Goal: Task Accomplishment & Management: Use online tool/utility

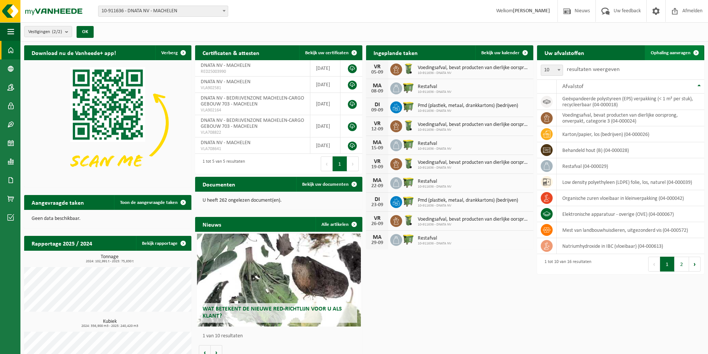
click at [697, 51] on span at bounding box center [696, 52] width 15 height 15
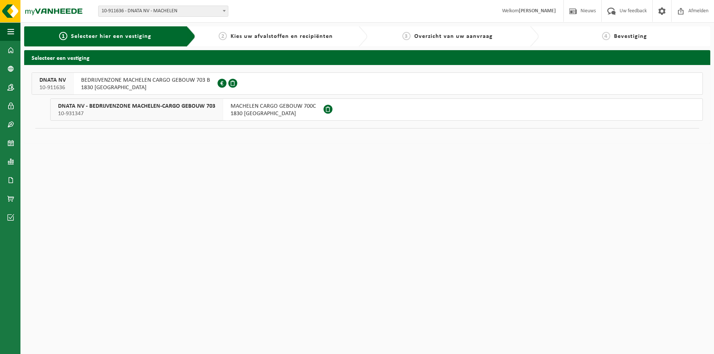
click at [228, 83] on span at bounding box center [232, 83] width 9 height 9
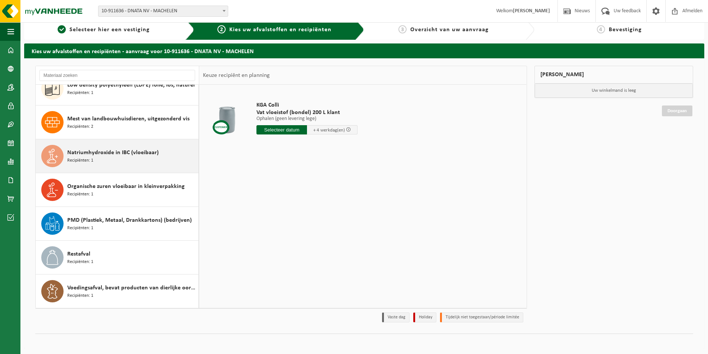
scroll to position [9, 0]
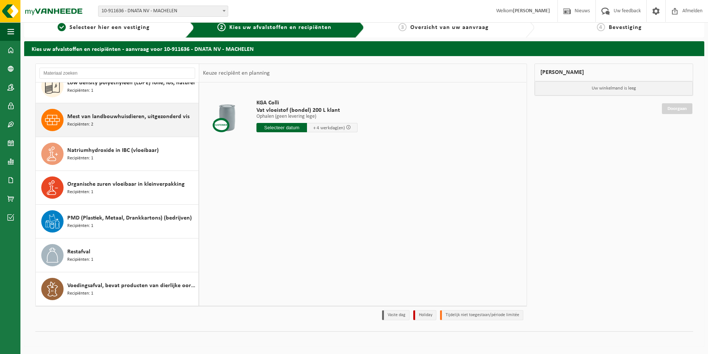
click at [100, 120] on span "Mest van landbouwhuisdieren, uitgezonderd vis" at bounding box center [128, 116] width 122 height 9
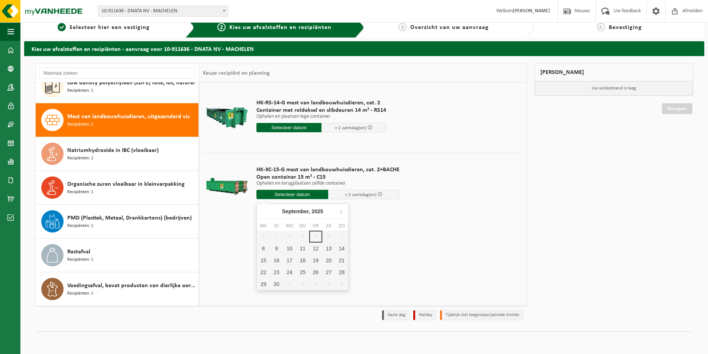
click at [314, 195] on input "text" at bounding box center [293, 194] width 72 height 9
click at [265, 250] on div "8" at bounding box center [263, 249] width 13 height 12
type input "Van 2025-09-08"
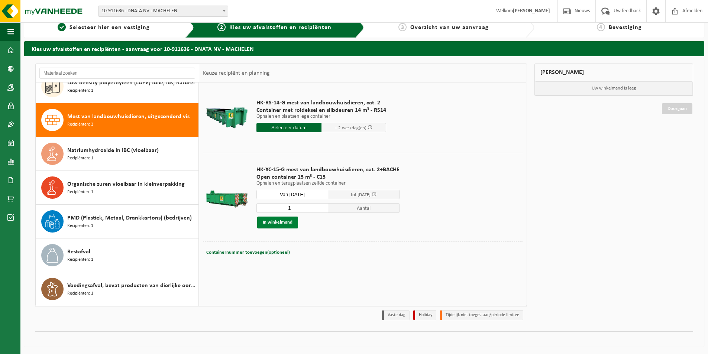
click at [291, 225] on button "In winkelmand" at bounding box center [277, 223] width 41 height 12
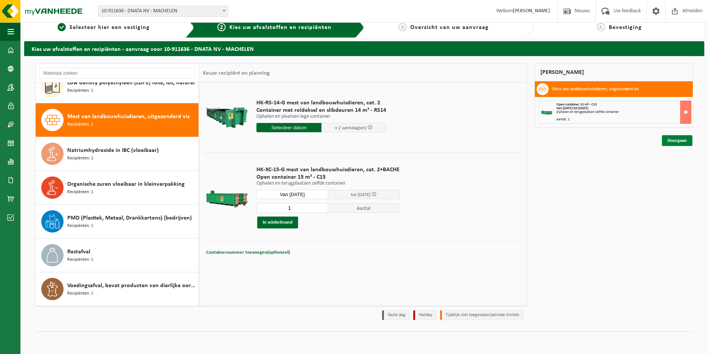
click at [673, 139] on link "Doorgaan" at bounding box center [677, 140] width 30 height 11
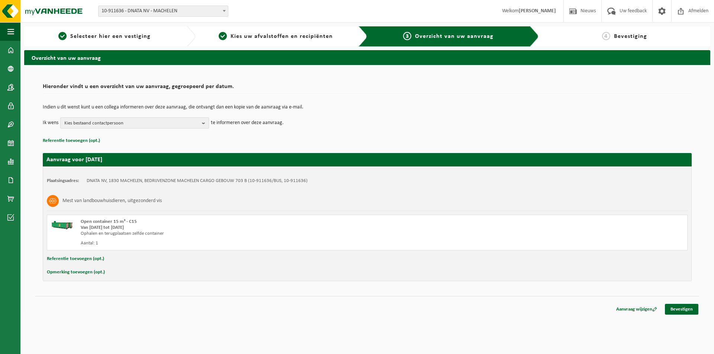
click at [204, 122] on b "button" at bounding box center [205, 123] width 7 height 10
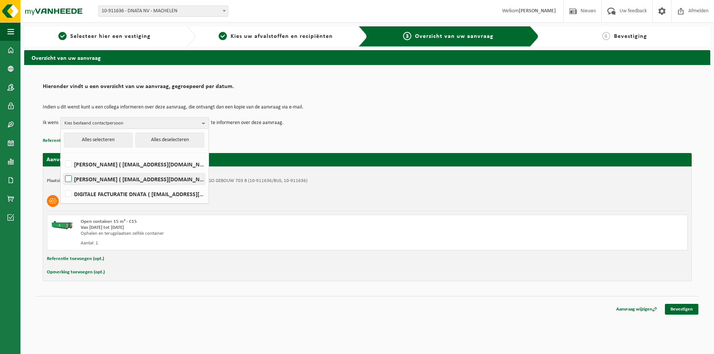
click at [68, 174] on label "Jurgen Debraekeleer ( jurgen.debraekeleer@dnata.be )" at bounding box center [134, 179] width 141 height 11
click at [62, 170] on input "Jurgen Debraekeleer ( jurgen.debraekeleer@dnata.be )" at bounding box center [62, 170] width 0 height 0
checkbox input "true"
click at [674, 310] on link "Bevestigen" at bounding box center [681, 309] width 33 height 11
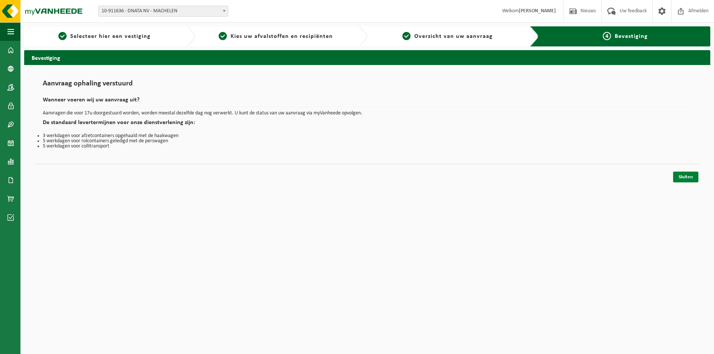
click at [680, 177] on link "Sluiten" at bounding box center [685, 177] width 25 height 11
